Goal: Information Seeking & Learning: Learn about a topic

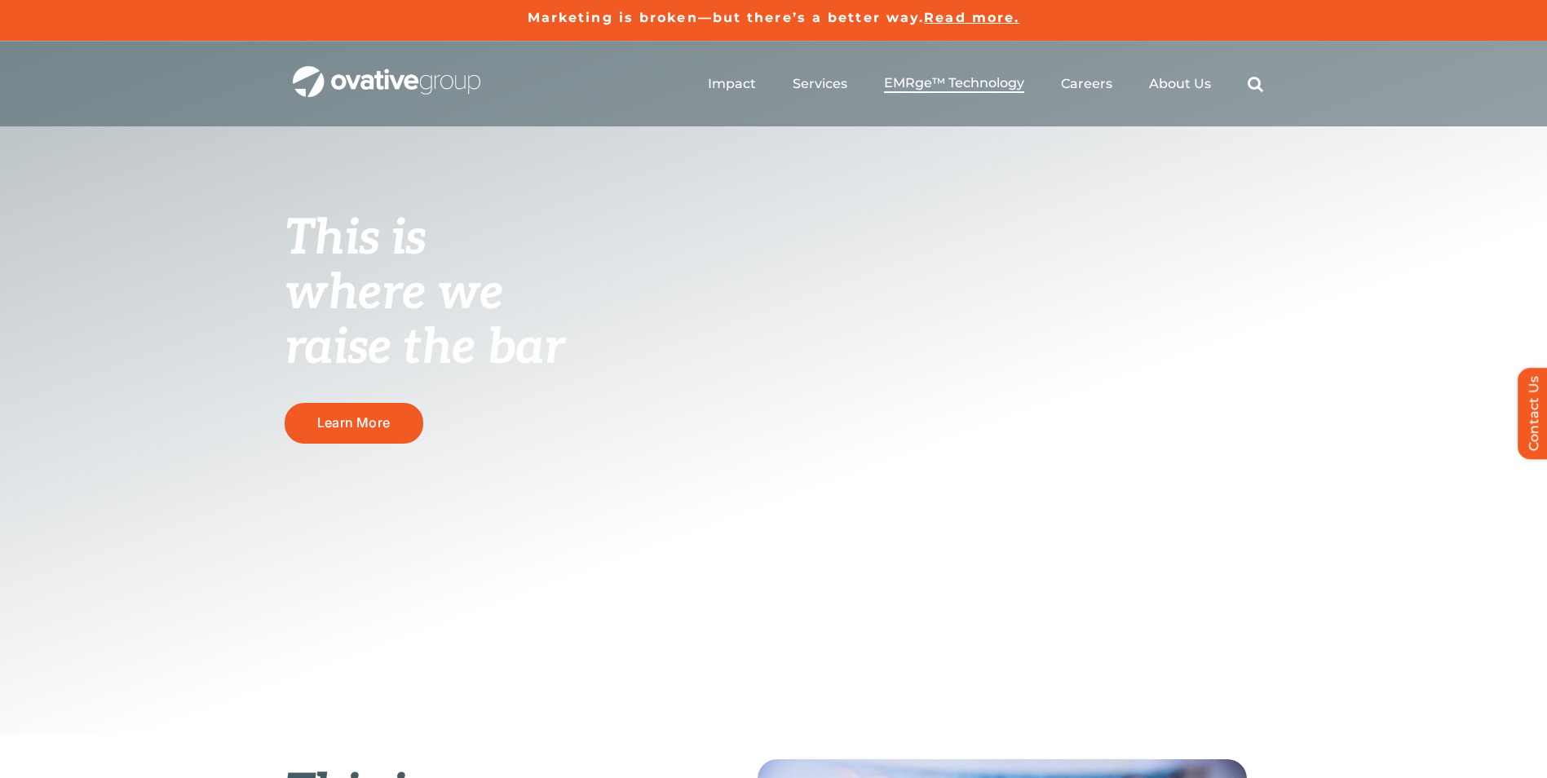
click at [984, 77] on span "EMRge™ Technology" at bounding box center [954, 83] width 140 height 16
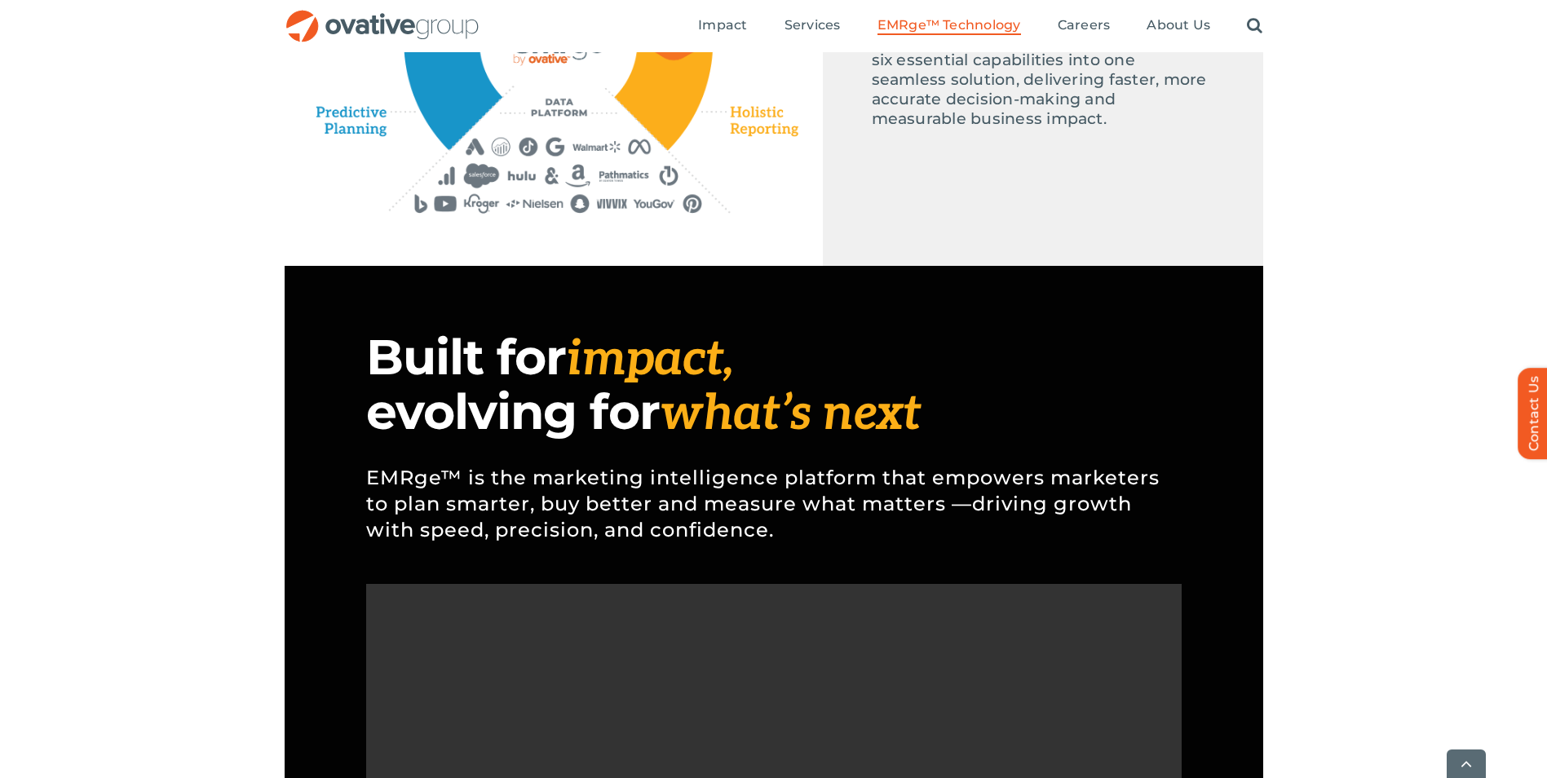
scroll to position [1060, 0]
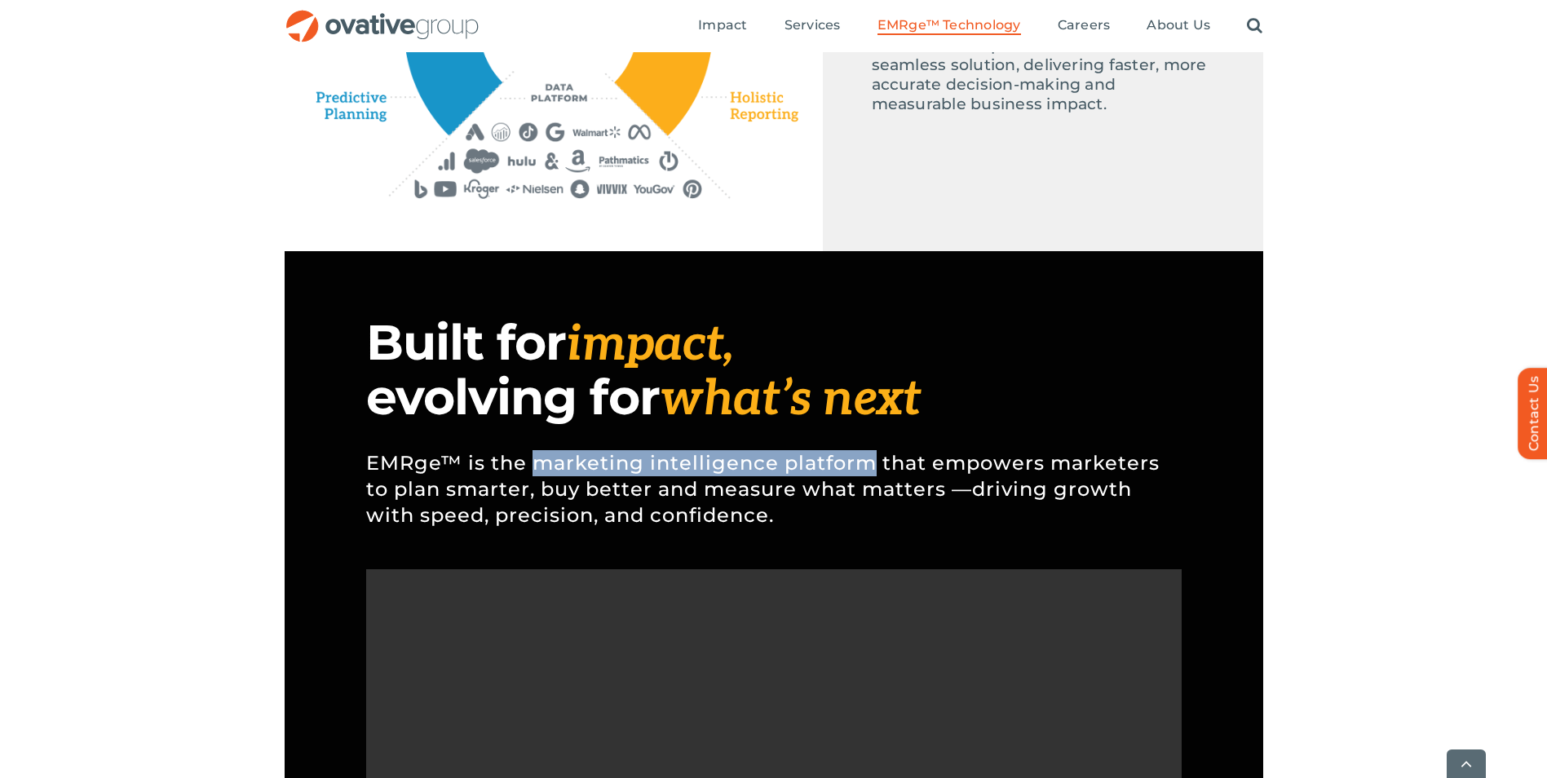
drag, startPoint x: 534, startPoint y: 457, endPoint x: 872, endPoint y: 459, distance: 337.6
click at [872, 459] on p "EMRge™ is the marketing intelligence platform that empowers marketers to plan s…" at bounding box center [773, 489] width 815 height 127
copy p "marketing intelligence platform"
